Goal: Task Accomplishment & Management: Use online tool/utility

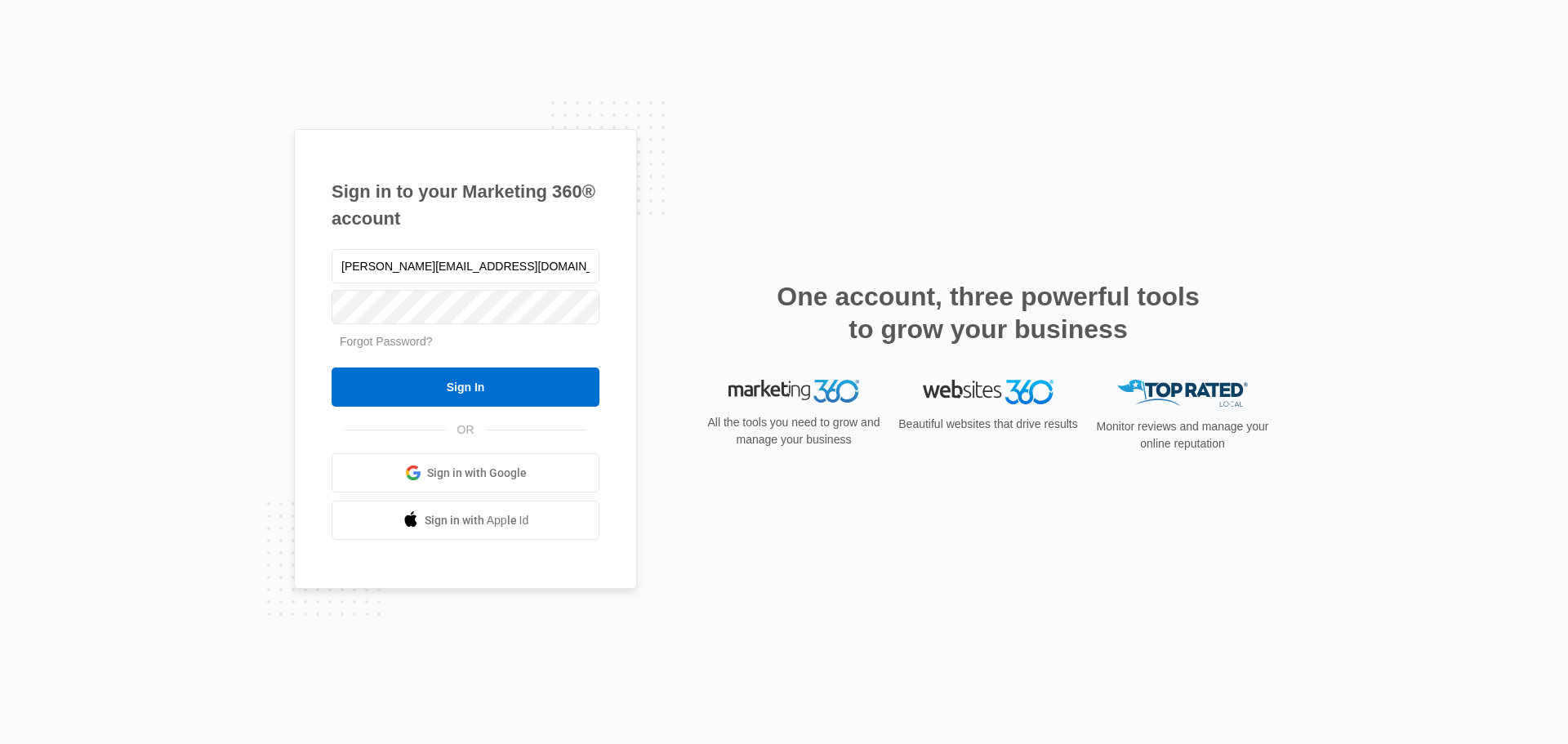
type input "[PERSON_NAME][EMAIL_ADDRESS][DOMAIN_NAME]"
click at [332, 368] on input "Sign In" at bounding box center [466, 388] width 268 height 39
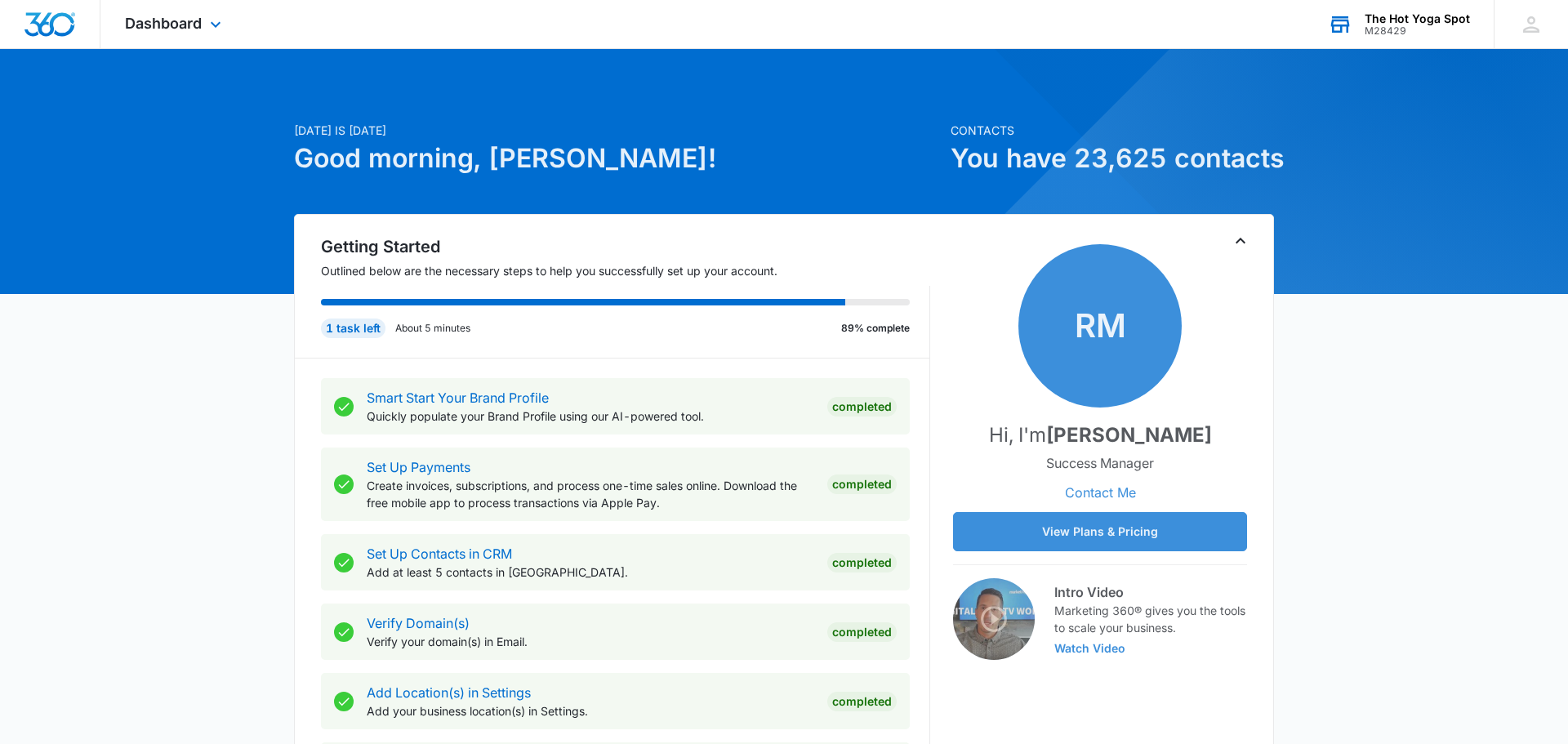
click at [1385, 23] on div "The Hot Yoga Spot" at bounding box center [1418, 19] width 106 height 13
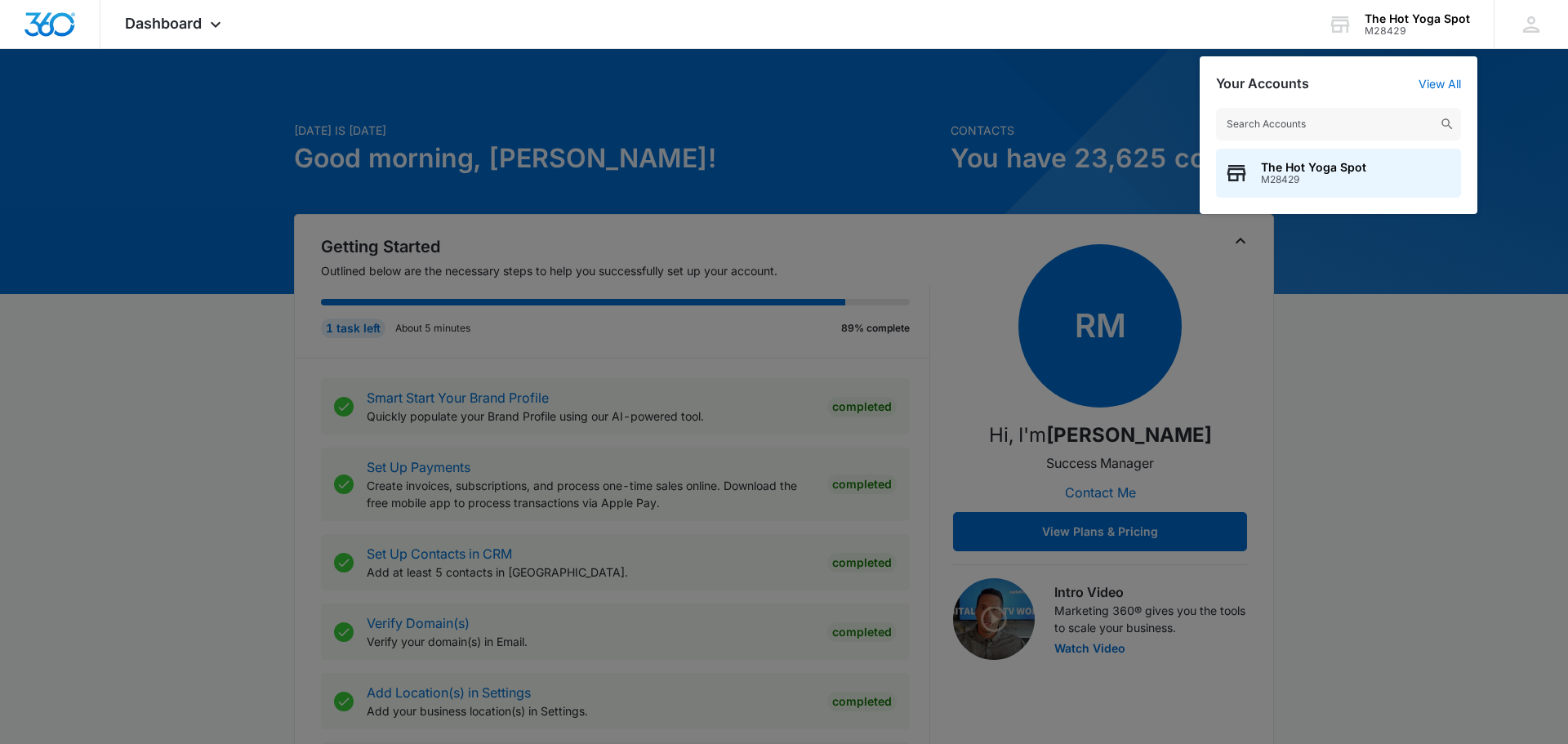
click at [1428, 332] on div at bounding box center [784, 372] width 1568 height 744
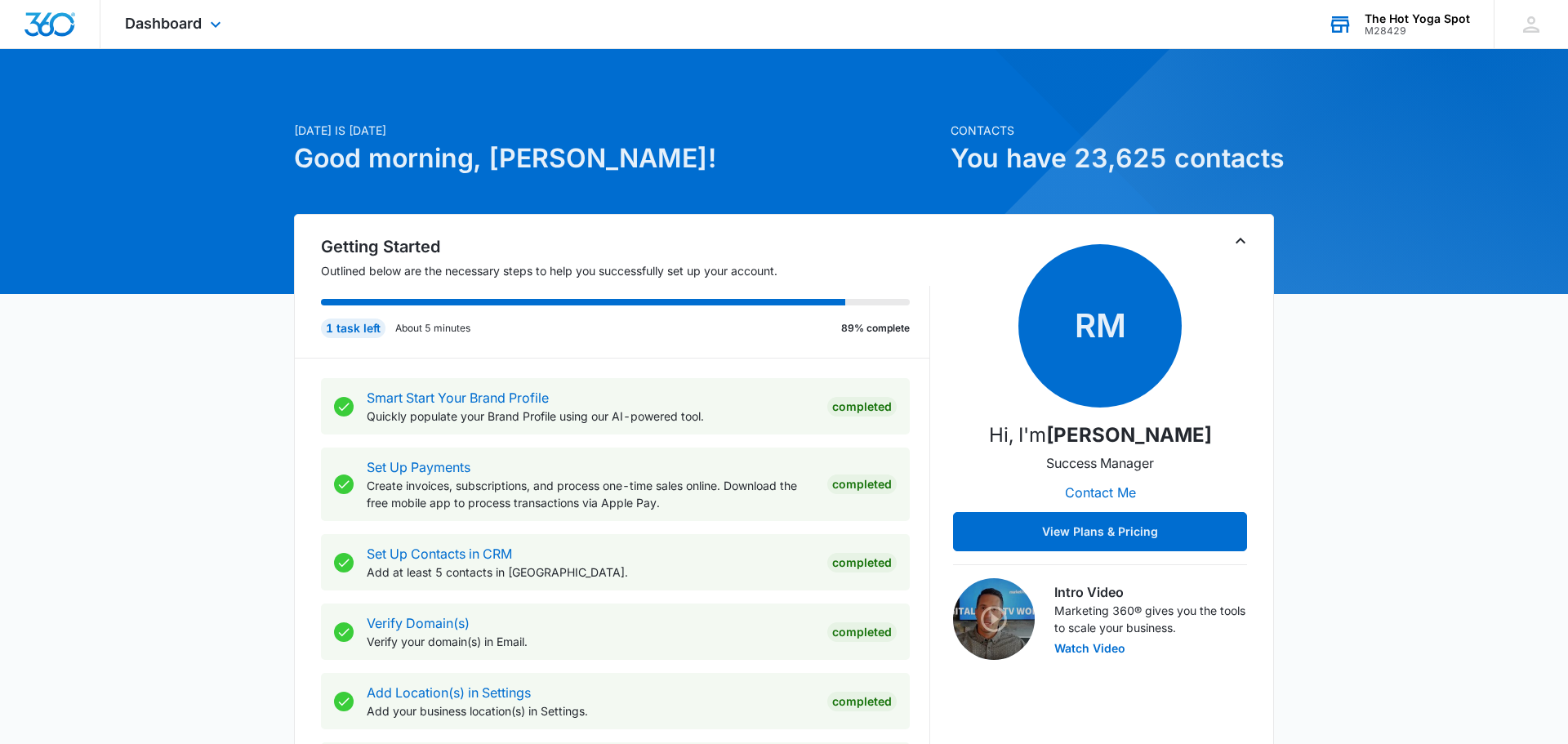
click at [1394, 18] on div "The Hot Yoga Spot" at bounding box center [1418, 19] width 106 height 13
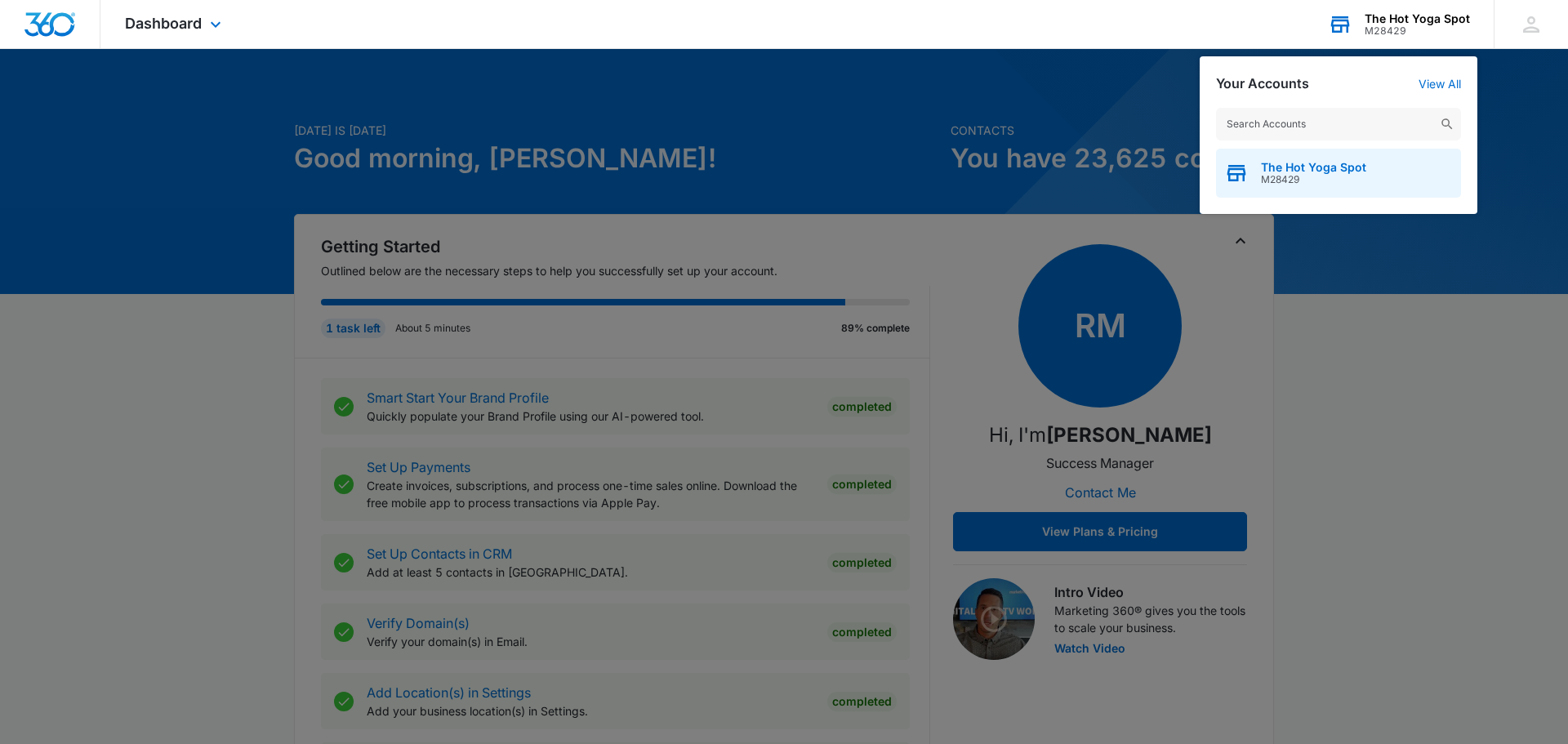
click at [1317, 161] on span "The Hot Yoga Spot" at bounding box center [1314, 166] width 106 height 13
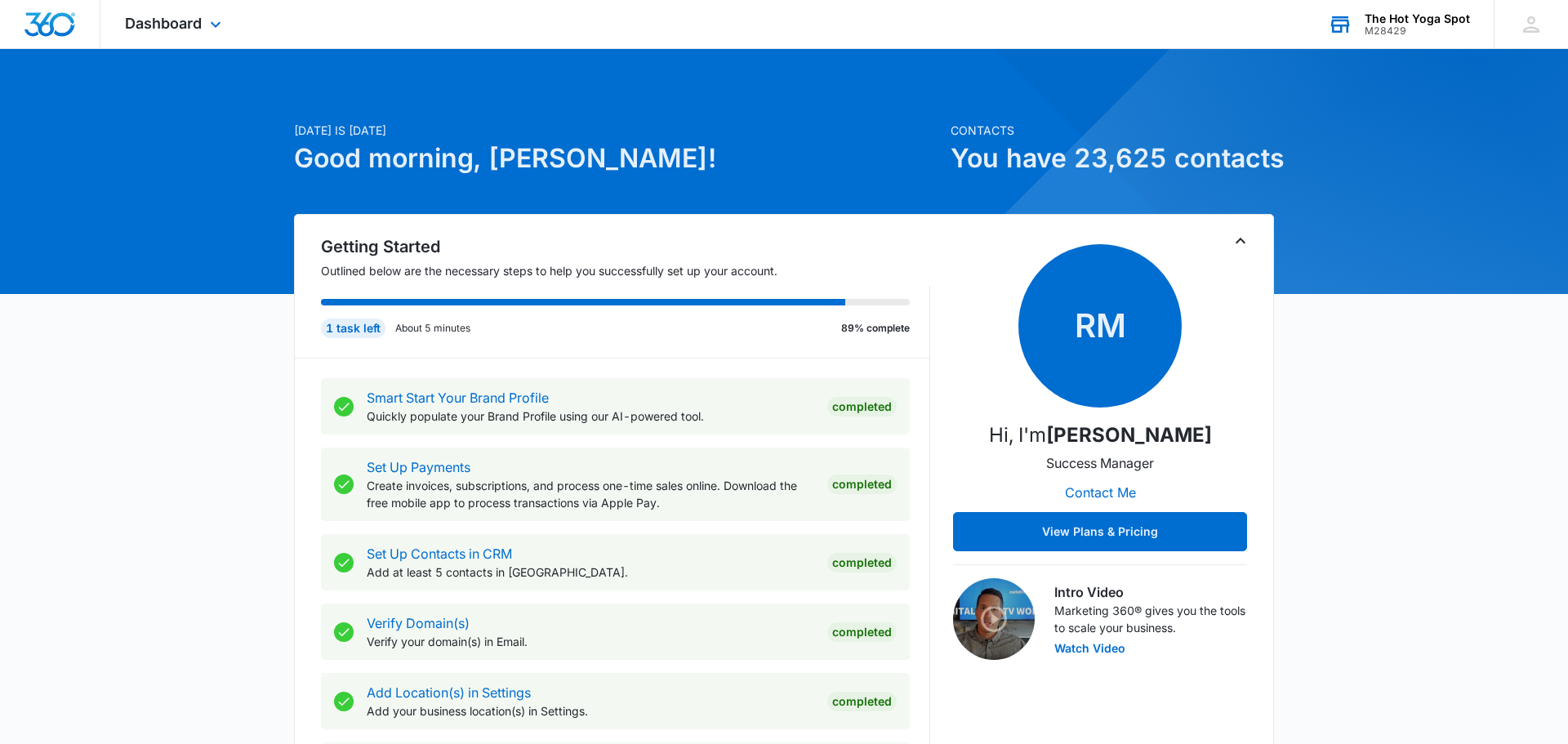
click at [194, 13] on div "Dashboard Apps Reputation Websites Forms CRM Email Social Content Ads Intellige…" at bounding box center [175, 23] width 150 height 48
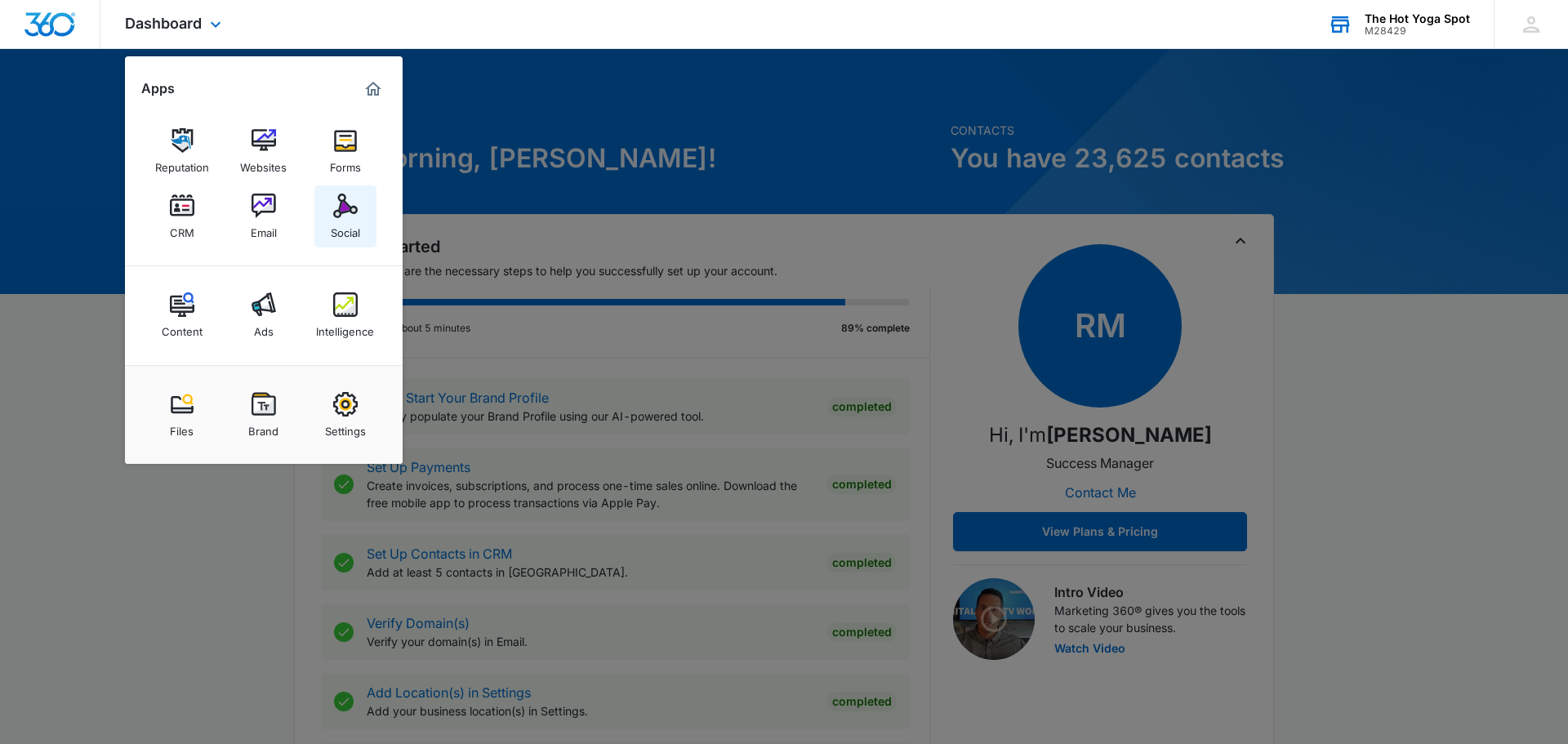
click at [353, 234] on div "Social" at bounding box center [346, 229] width 29 height 22
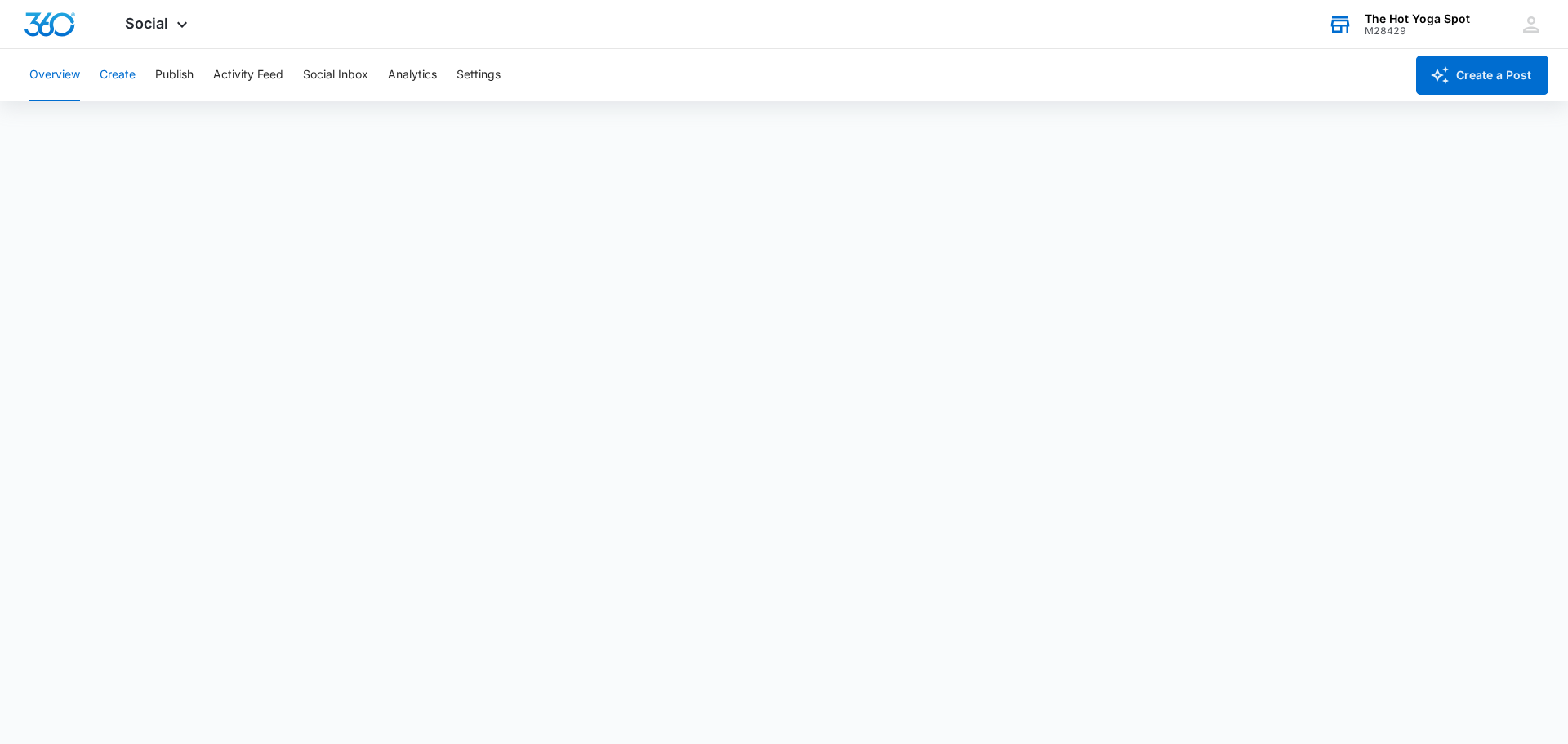
click at [104, 76] on button "Create" at bounding box center [117, 74] width 36 height 52
click at [51, 74] on button "Overview" at bounding box center [55, 74] width 51 height 52
click at [159, 77] on button "Publish" at bounding box center [174, 74] width 38 height 52
click at [126, 68] on button "Create" at bounding box center [117, 74] width 36 height 52
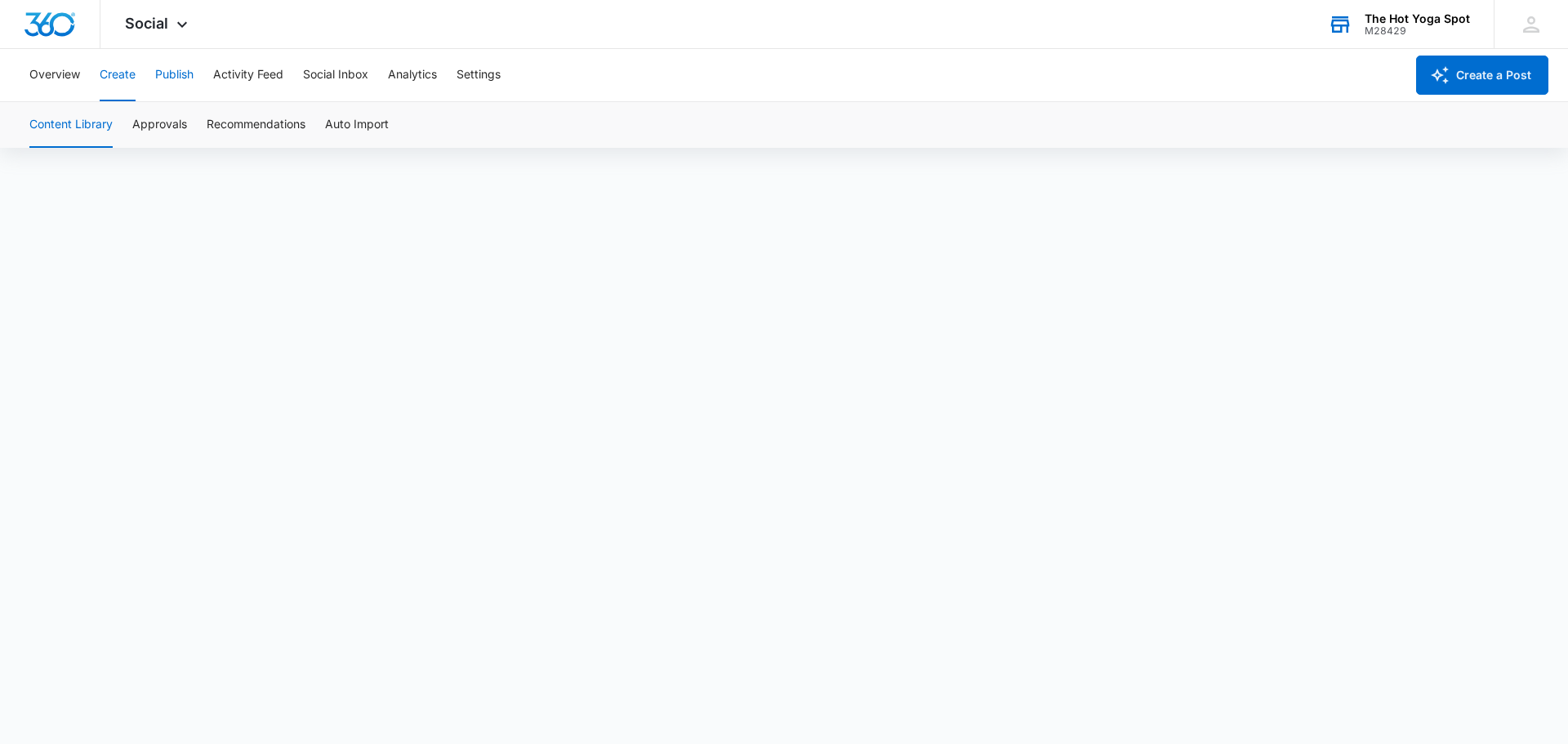
click at [175, 71] on button "Publish" at bounding box center [174, 74] width 38 height 52
click at [124, 71] on button "Create" at bounding box center [117, 74] width 36 height 52
click at [84, 80] on div "Overview Create Publish Activity Feed Social Inbox Analytics Settings" at bounding box center [712, 74] width 1385 height 52
click at [42, 67] on button "Overview" at bounding box center [55, 74] width 51 height 52
click at [174, 71] on button "Publish" at bounding box center [174, 74] width 38 height 52
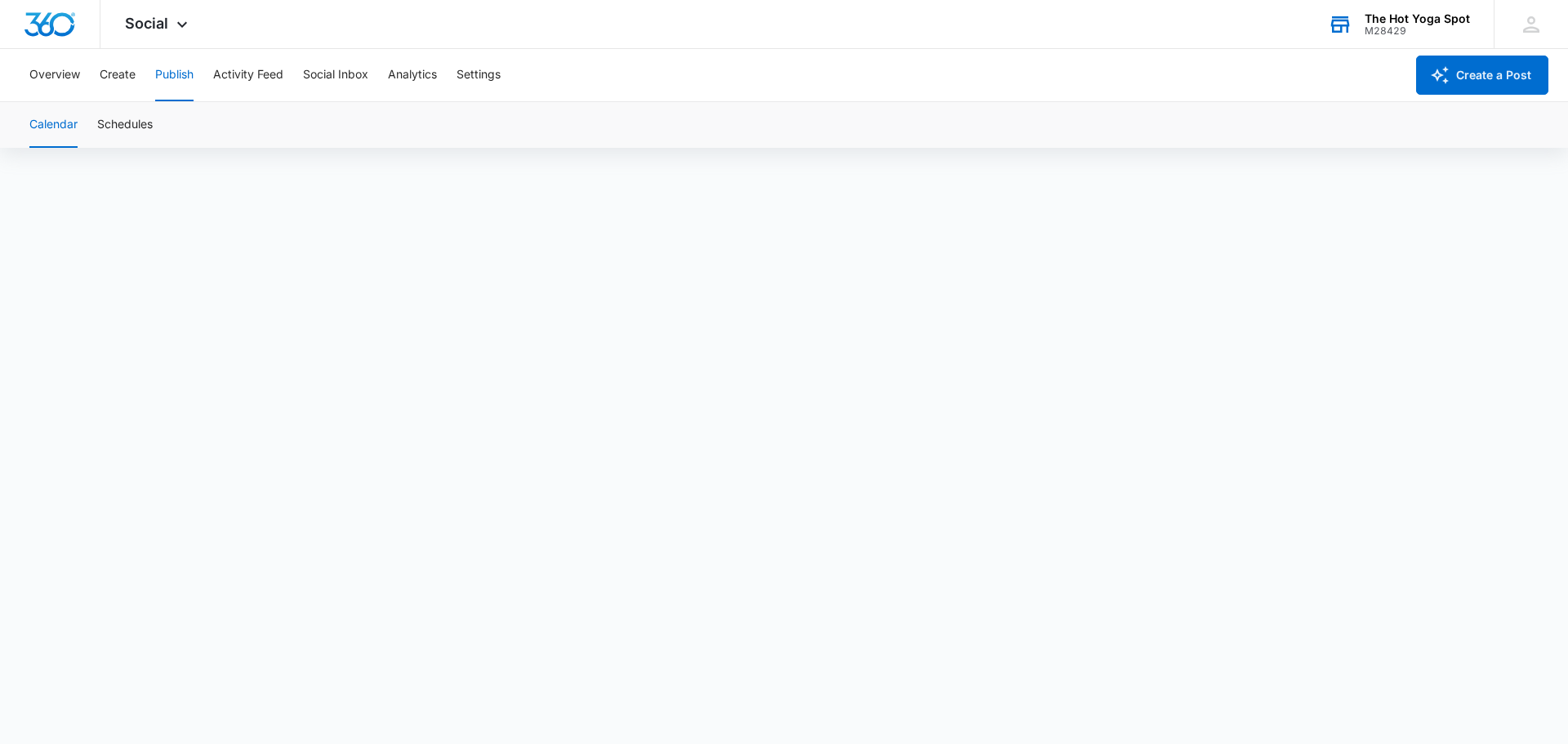
click at [91, 93] on div "Overview Create Publish Activity Feed Social Inbox Analytics Settings" at bounding box center [712, 74] width 1385 height 52
click at [108, 83] on button "Create" at bounding box center [117, 74] width 36 height 52
click at [1532, 19] on icon at bounding box center [1531, 24] width 24 height 24
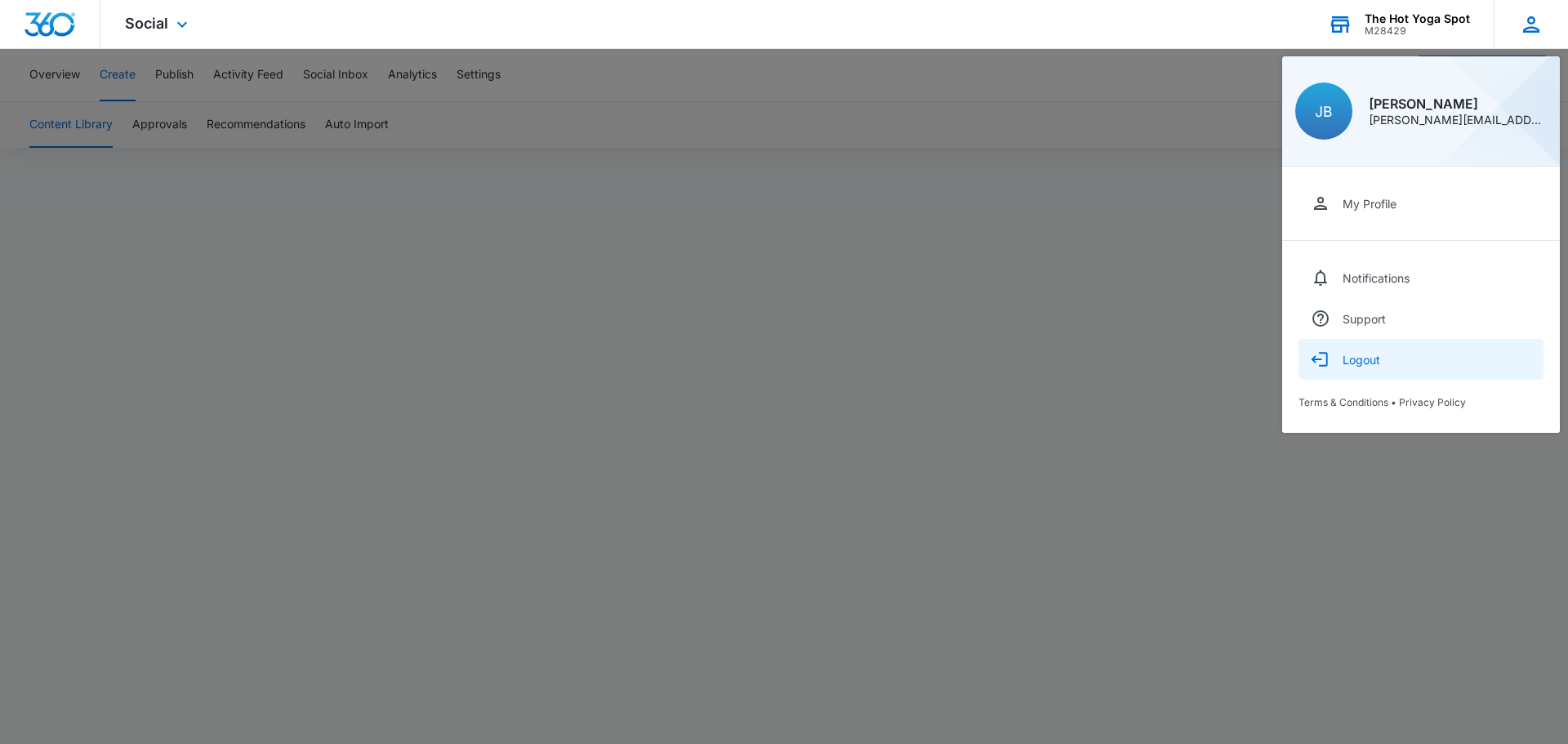
click at [1394, 353] on button "Logout" at bounding box center [1421, 359] width 245 height 41
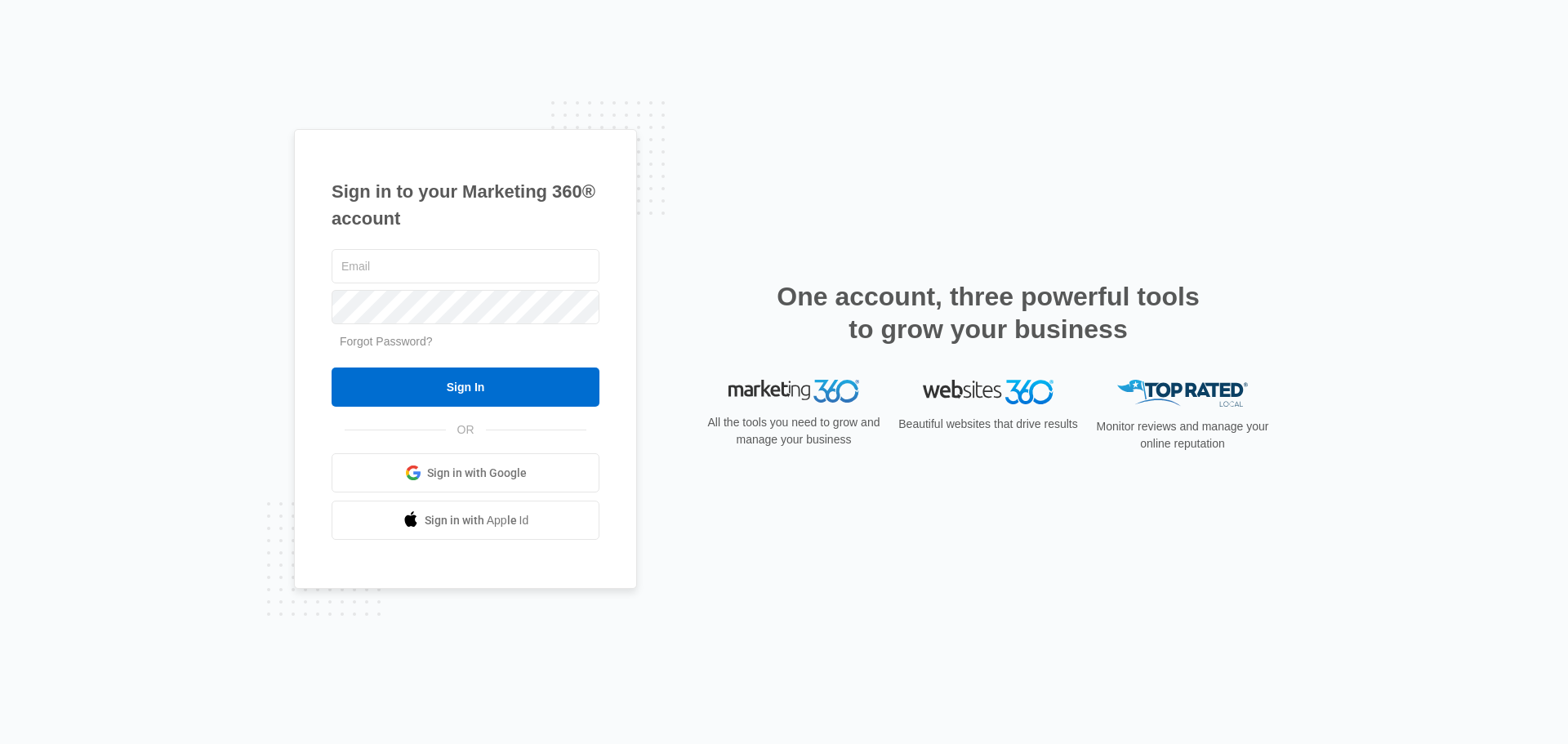
type input "[PERSON_NAME][EMAIL_ADDRESS][DOMAIN_NAME]"
click at [539, 267] on input "jackie@jbsocial.co" at bounding box center [466, 266] width 268 height 34
click at [539, 267] on input "[PERSON_NAME][EMAIL_ADDRESS][DOMAIN_NAME]" at bounding box center [466, 266] width 268 height 34
type input "community@bareblends.com"
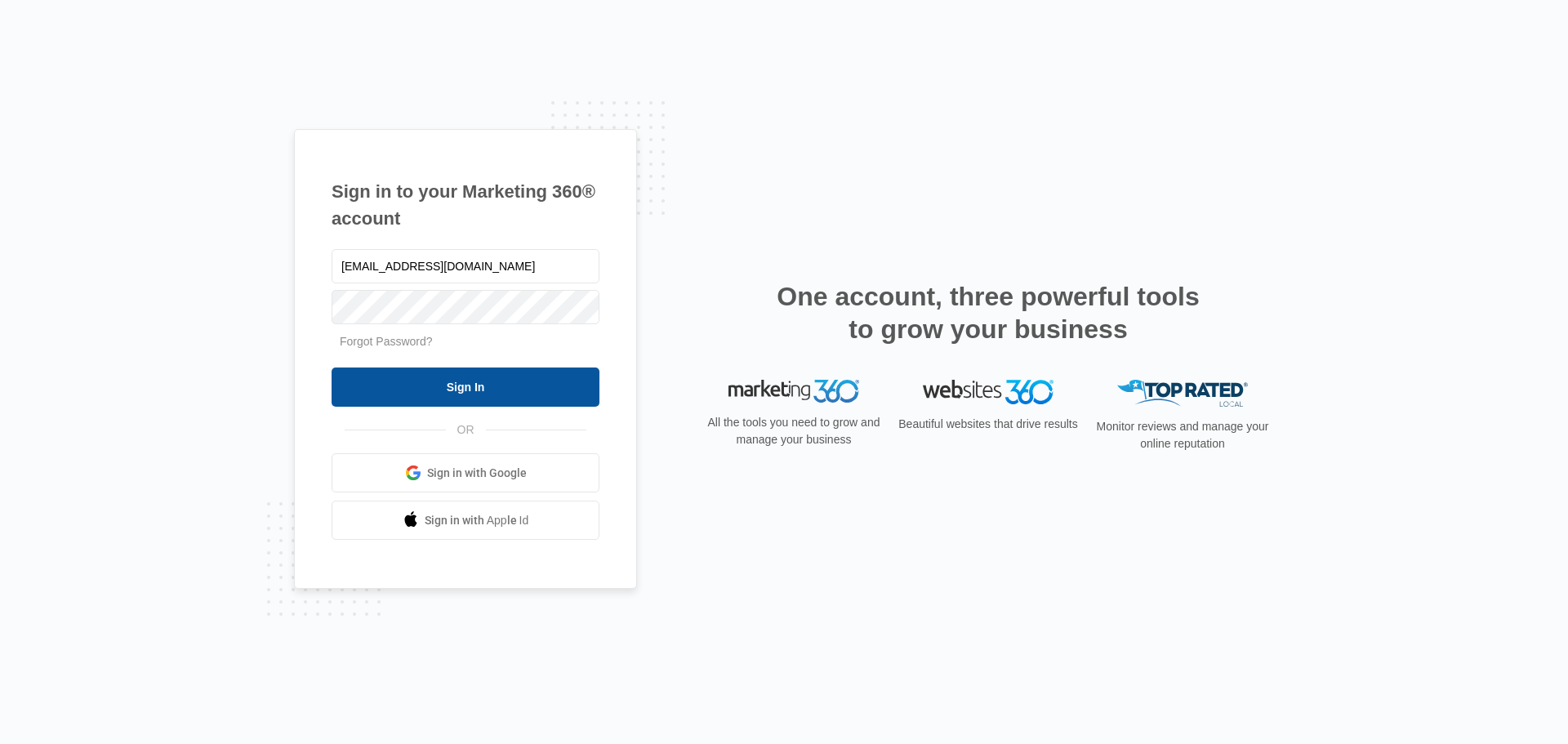
click at [460, 375] on input "Sign In" at bounding box center [466, 388] width 268 height 39
